Goal: Information Seeking & Learning: Learn about a topic

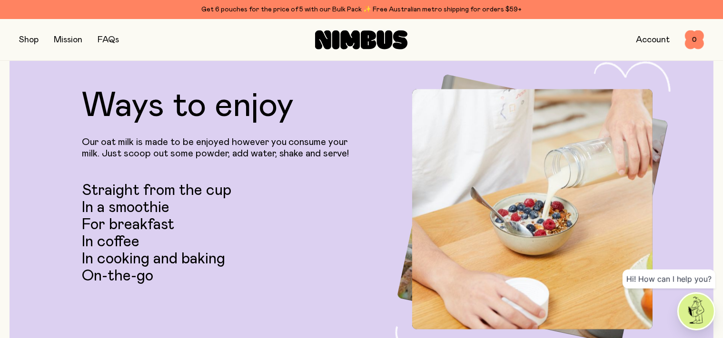
scroll to position [1810, 0]
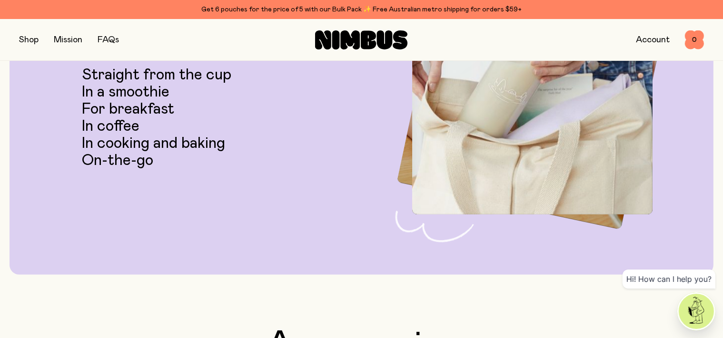
click at [105, 40] on link "FAQs" at bounding box center [108, 40] width 21 height 9
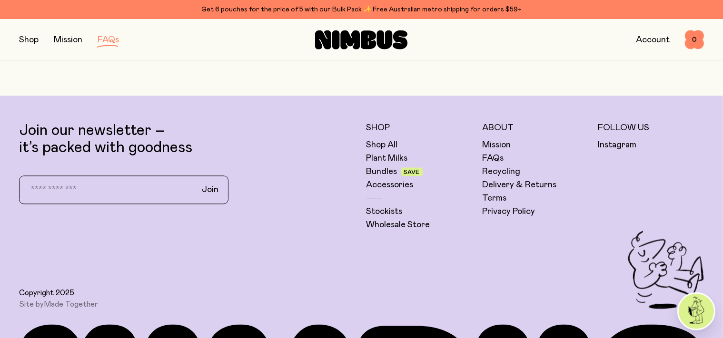
scroll to position [1810, 0]
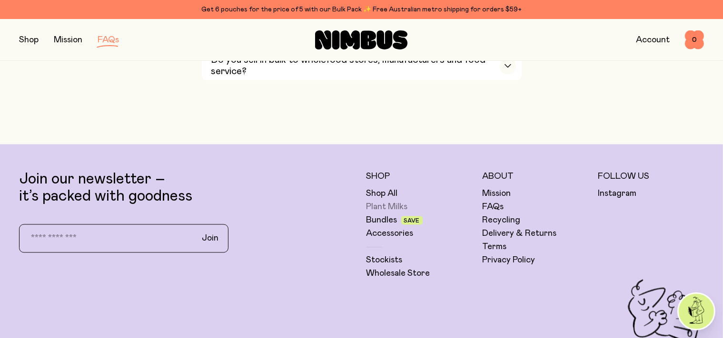
click at [380, 201] on link "Plant Milks" at bounding box center [387, 206] width 41 height 11
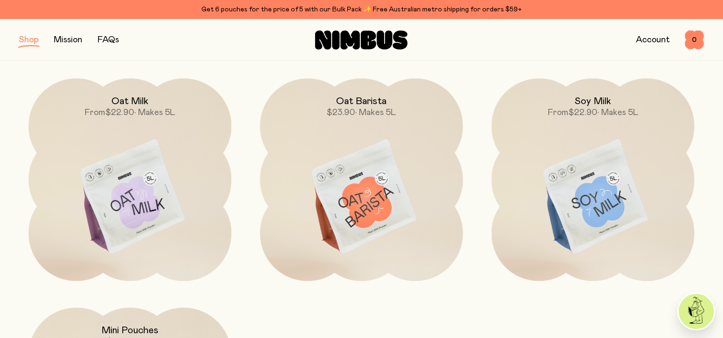
scroll to position [150, 0]
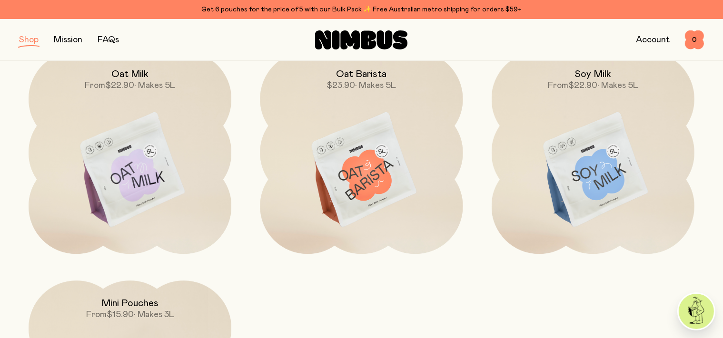
click at [107, 146] on img at bounding box center [130, 170] width 203 height 239
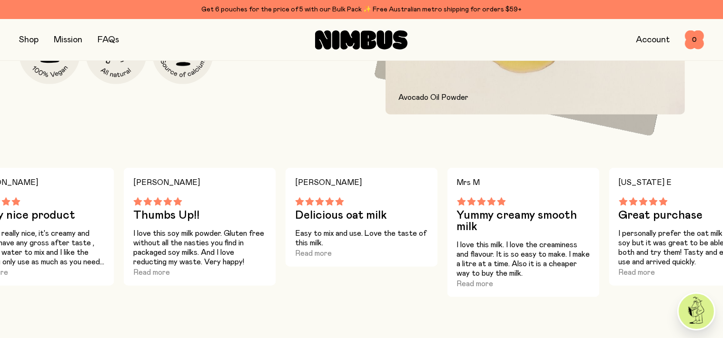
scroll to position [452, 0]
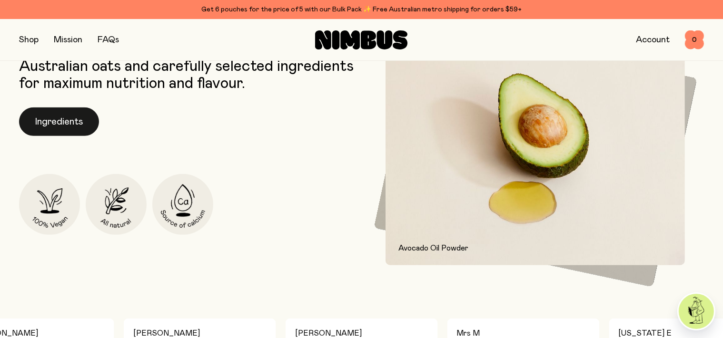
click at [71, 118] on button "Ingredients" at bounding box center [59, 122] width 80 height 29
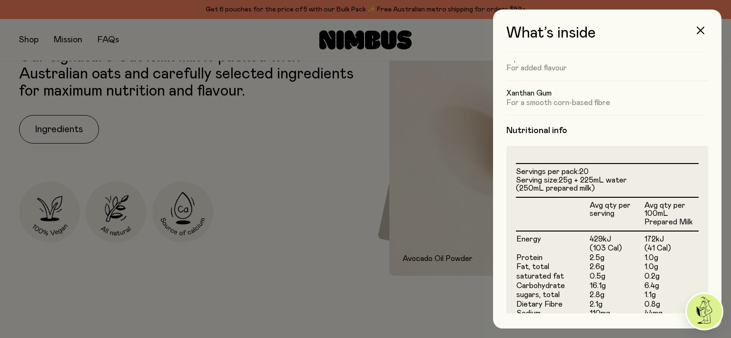
scroll to position [283, 0]
